Goal: Task Accomplishment & Management: Manage account settings

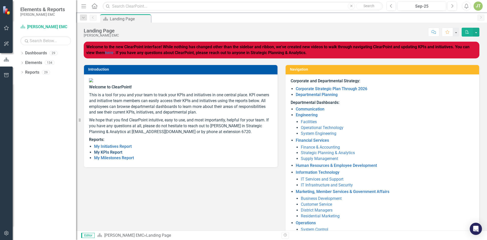
click at [108, 154] on link "My KPIs Report" at bounding box center [108, 152] width 28 height 5
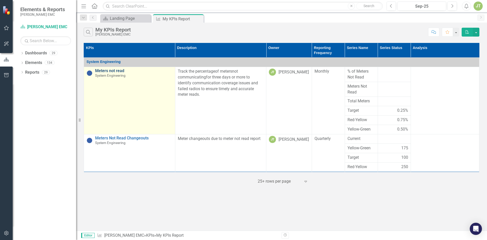
click at [109, 69] on link "Meters not read" at bounding box center [133, 70] width 77 height 5
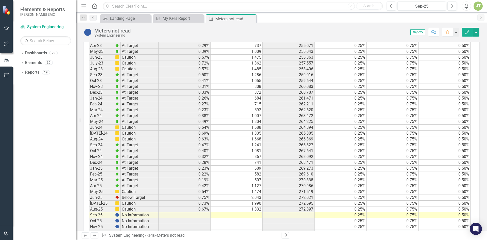
scroll to position [457, 0]
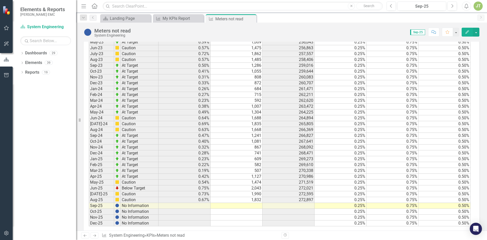
click at [256, 208] on td at bounding box center [237, 206] width 52 height 6
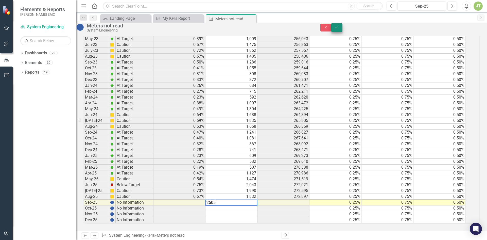
type textarea "2505"
click at [342, 29] on button "Save" at bounding box center [336, 27] width 11 height 9
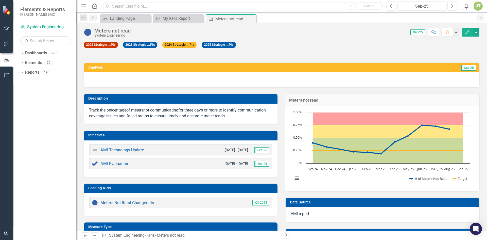
click at [171, 62] on div "Analysis Sep-25" at bounding box center [281, 71] width 403 height 31
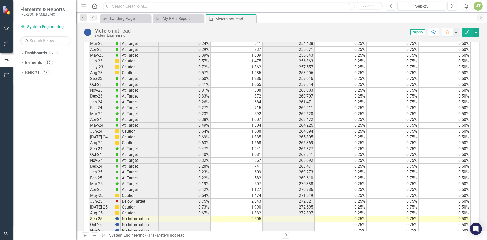
scroll to position [467, 0]
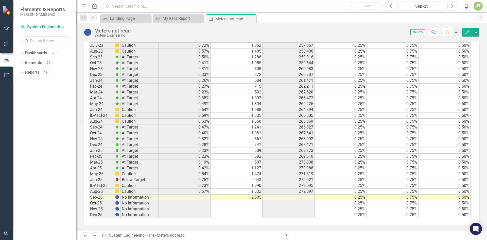
click at [260, 196] on td "2,505" at bounding box center [237, 197] width 52 height 6
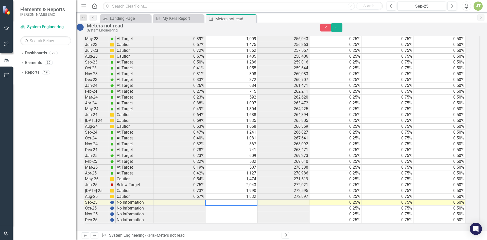
click at [218, 199] on textarea at bounding box center [231, 202] width 52 height 6
type textarea "2515"
drag, startPoint x: 474, startPoint y: 29, endPoint x: 235, endPoint y: 113, distance: 253.7
click at [339, 29] on icon "Save" at bounding box center [337, 27] width 5 height 4
